Goal: Find specific page/section: Find specific page/section

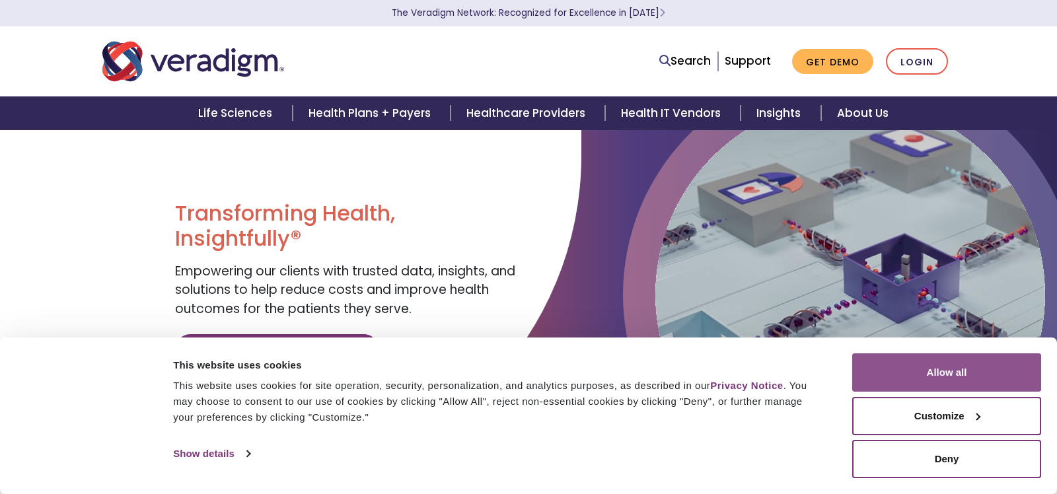
click at [872, 369] on button "Allow all" at bounding box center [946, 372] width 189 height 38
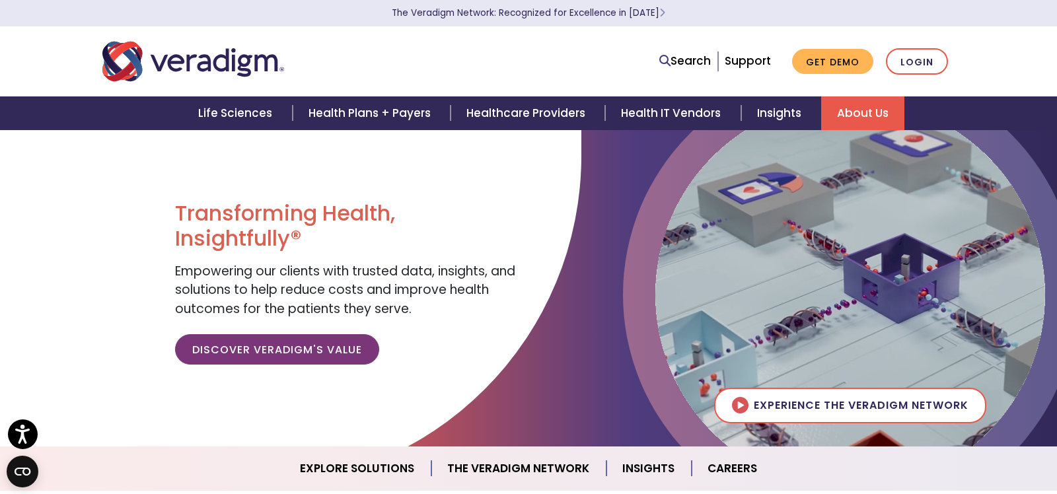
click at [855, 105] on link "About Us" at bounding box center [862, 113] width 83 height 34
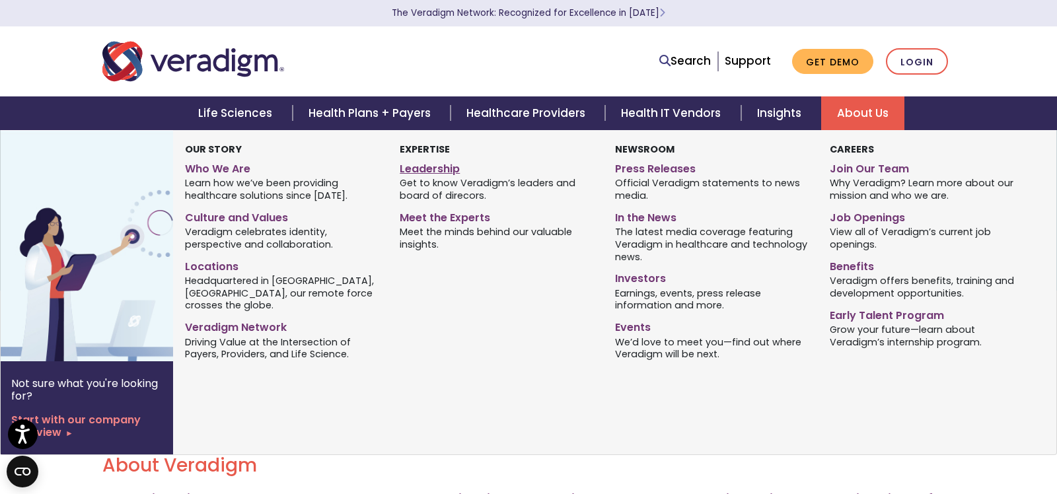
click at [447, 170] on link "Leadership" at bounding box center [496, 166] width 195 height 19
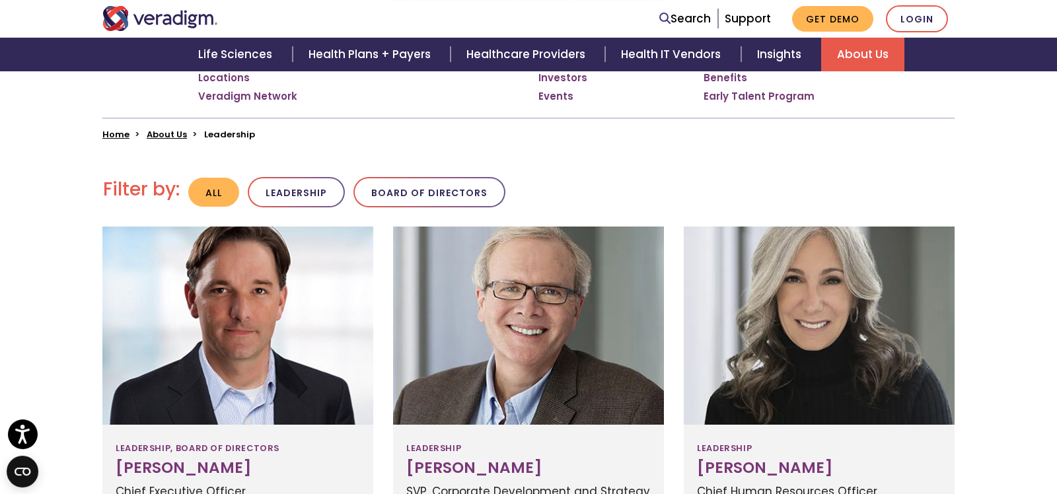
scroll to position [277, 0]
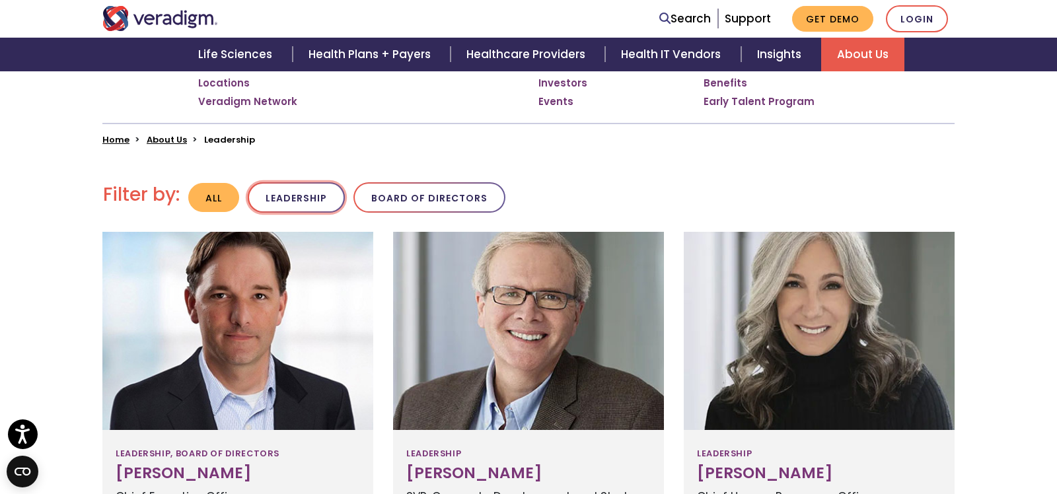
click at [320, 188] on button "Leadership" at bounding box center [296, 197] width 97 height 31
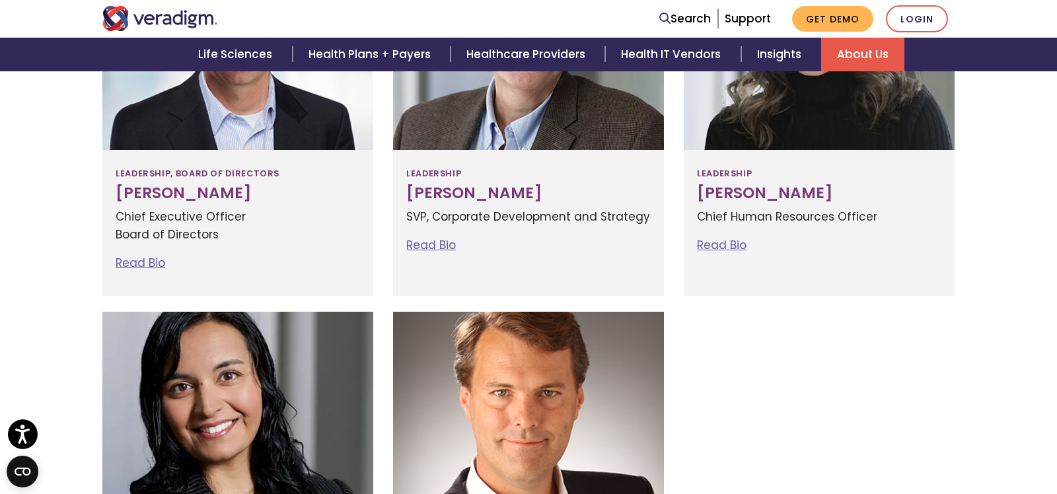
scroll to position [624, 0]
